Goal: Complete application form

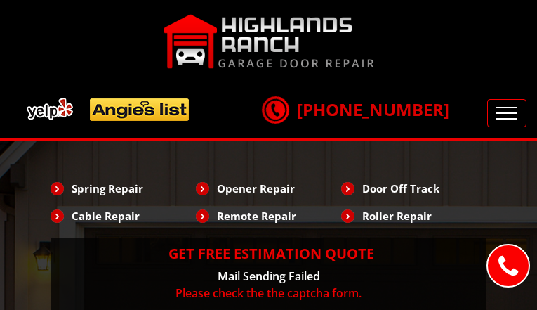
type input "VWtfMeUyvXKYnlcA"
type input "7387632499"
type input "[EMAIL_ADDRESS][DOMAIN_NAME]"
type input "lqhBqrelWpYA"
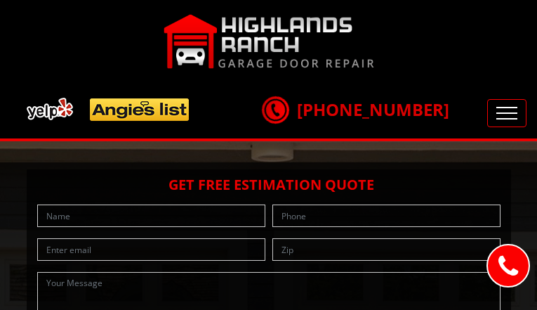
type input "vtViUYPzq"
type input "4013462479"
type input "[EMAIL_ADDRESS][DOMAIN_NAME]"
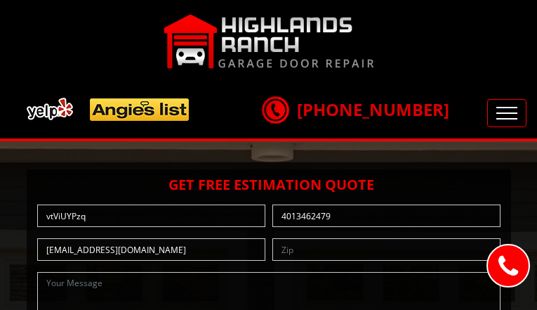
type input "YMKnJhCz"
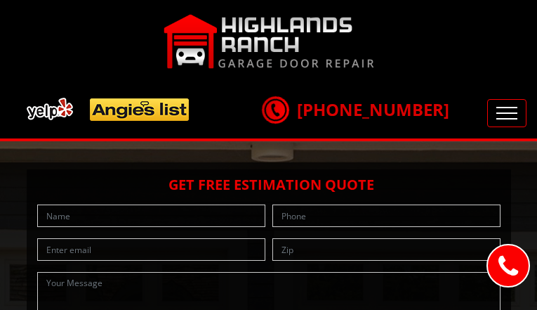
type input "FKcelnkIlHcBZv"
type input "3908288628"
type input "[EMAIL_ADDRESS][DOMAIN_NAME]"
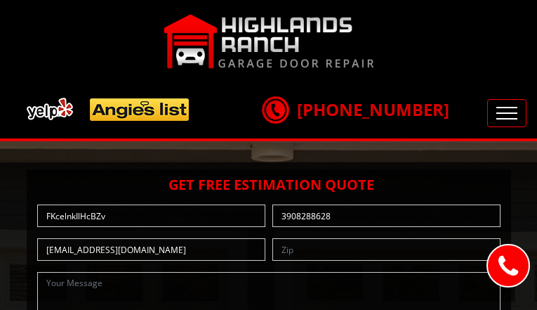
type input "gPemhMfKbZrAA"
